Goal: Browse casually

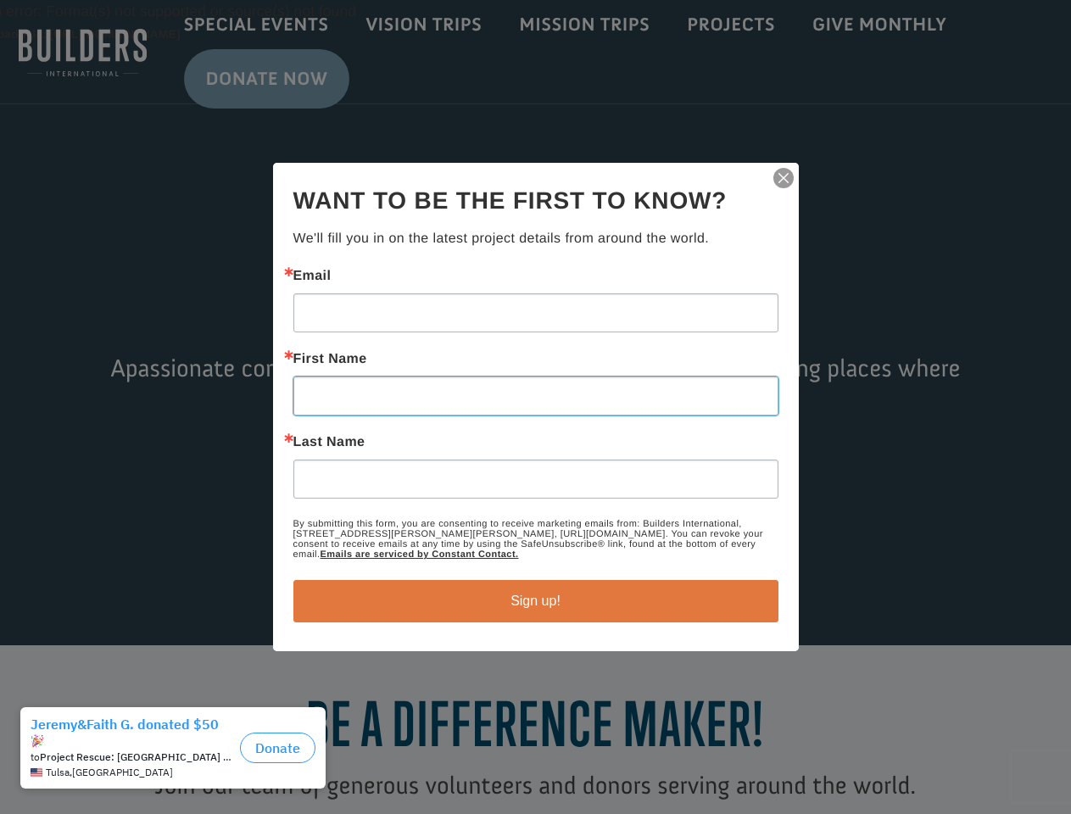
click at [535, 407] on input "First Name" at bounding box center [535, 396] width 485 height 39
click at [784, 178] on img "button" at bounding box center [784, 178] width 24 height 24
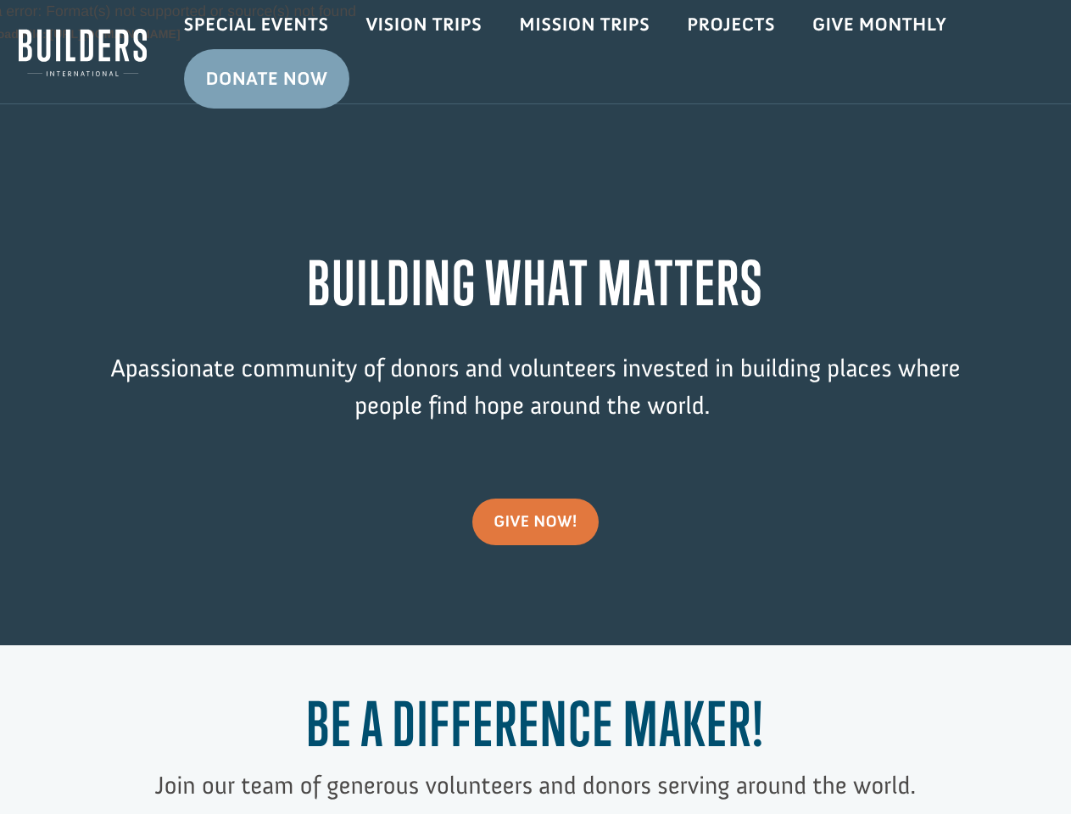
click at [536, 601] on div "Video Player Media error: Format(s) not supported or source(s) not found Downlo…" at bounding box center [535, 322] width 1071 height 645
click at [177, 756] on h1 "Be a Difference Maker!" at bounding box center [535, 728] width 857 height 79
click at [277, 748] on h1 "Be a Difference Maker!" at bounding box center [535, 728] width 857 height 79
